Goal: Navigation & Orientation: Find specific page/section

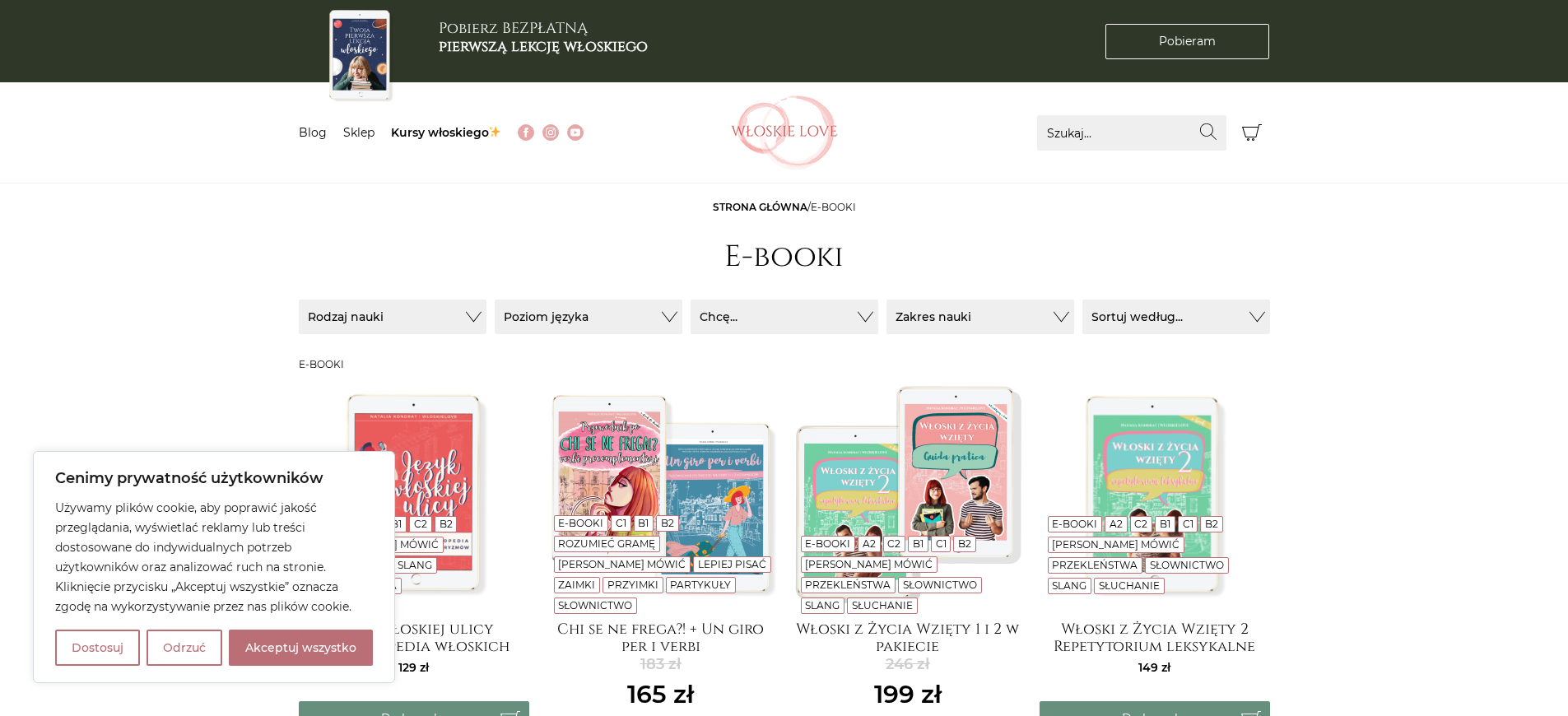
click at [832, 207] on span "E-booki" at bounding box center [834, 206] width 45 height 13
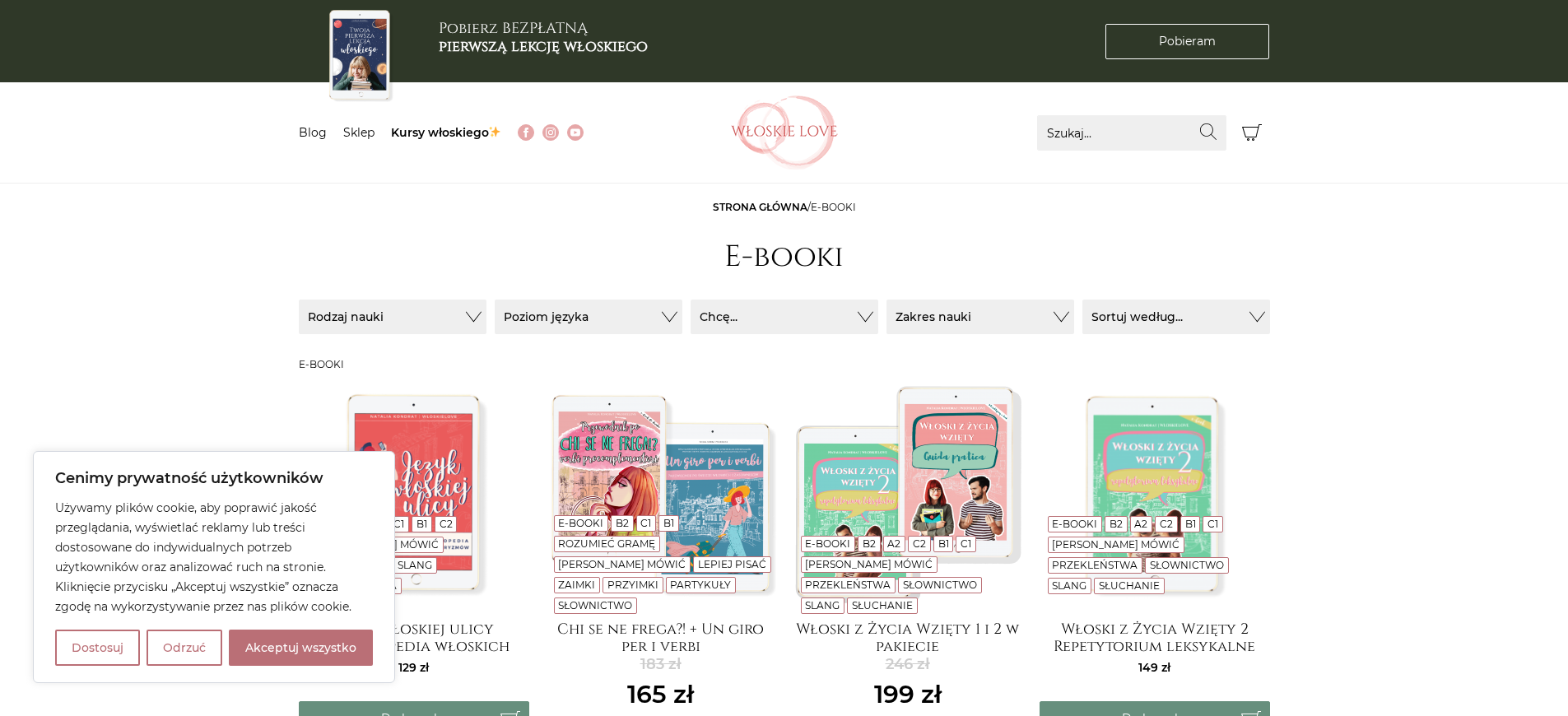
click at [832, 207] on span "E-booki" at bounding box center [834, 206] width 45 height 13
click at [784, 256] on h1 "E-booki" at bounding box center [784, 257] width 119 height 35
